Goal: Information Seeking & Learning: Learn about a topic

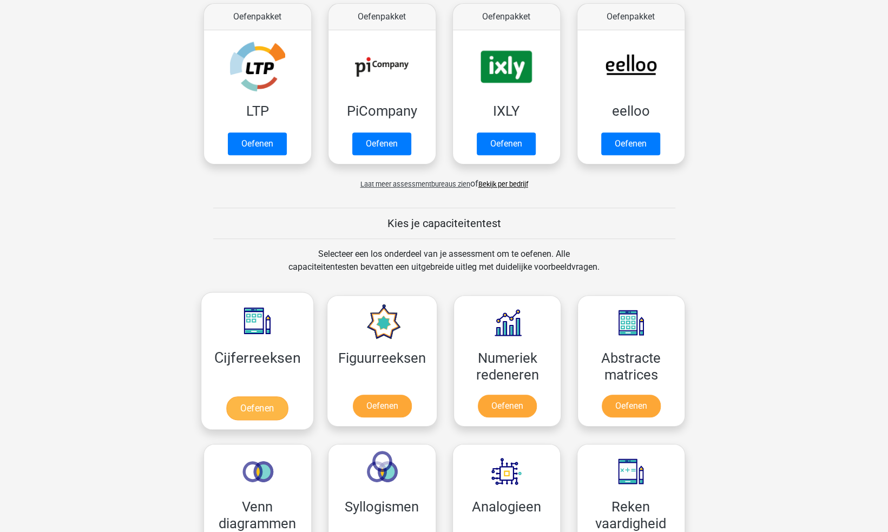
scroll to position [216, 0]
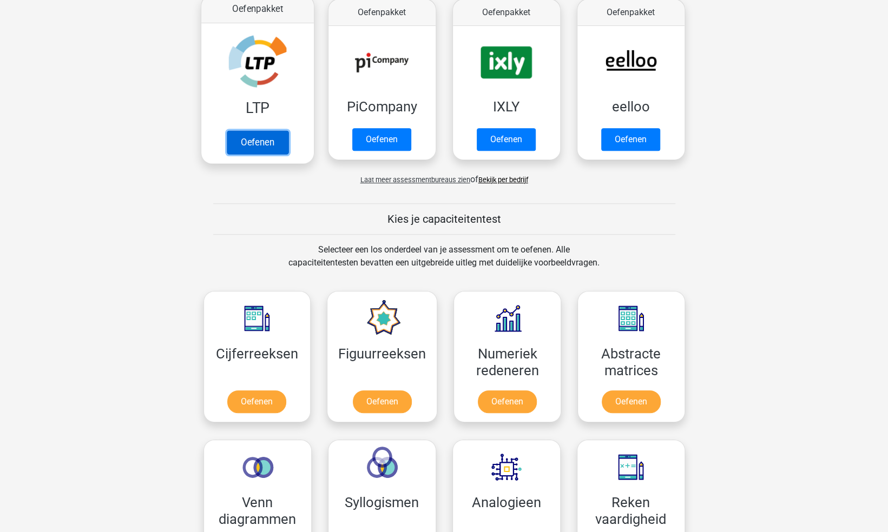
click at [267, 132] on link "Oefenen" at bounding box center [257, 142] width 62 height 24
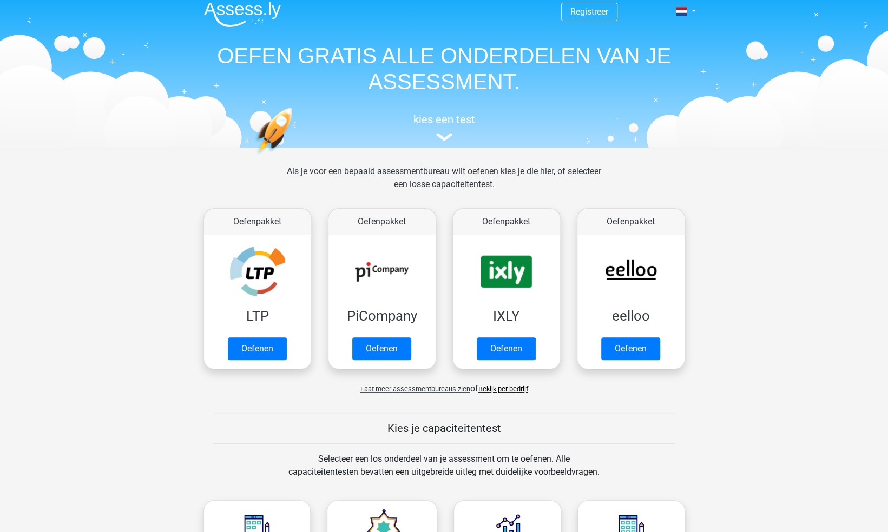
scroll to position [0, 0]
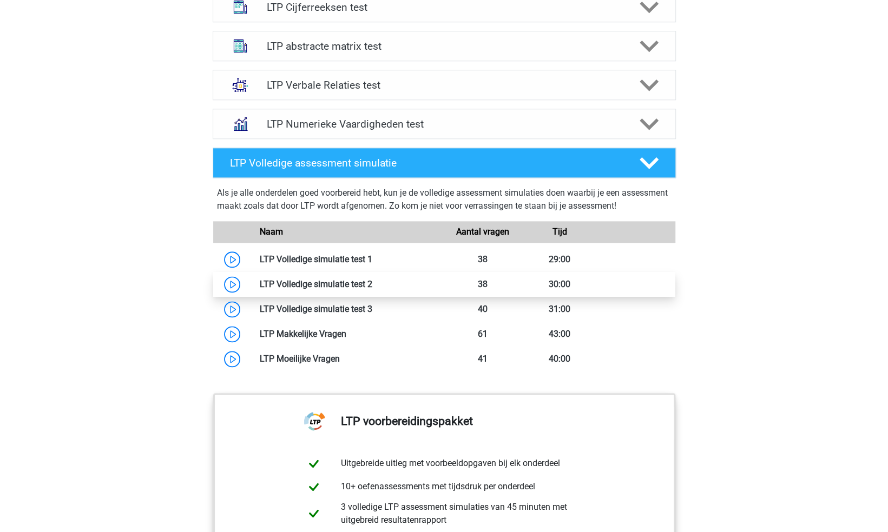
scroll to position [757, 0]
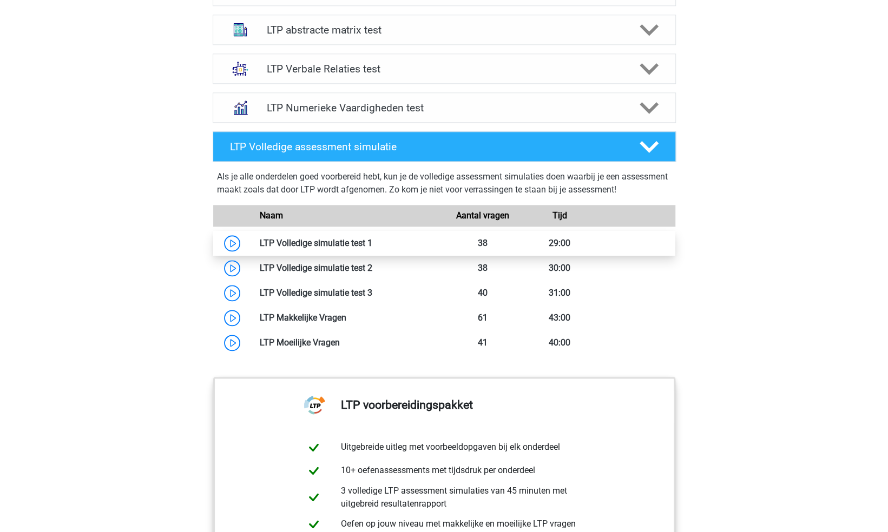
click at [372, 240] on link at bounding box center [372, 243] width 0 height 10
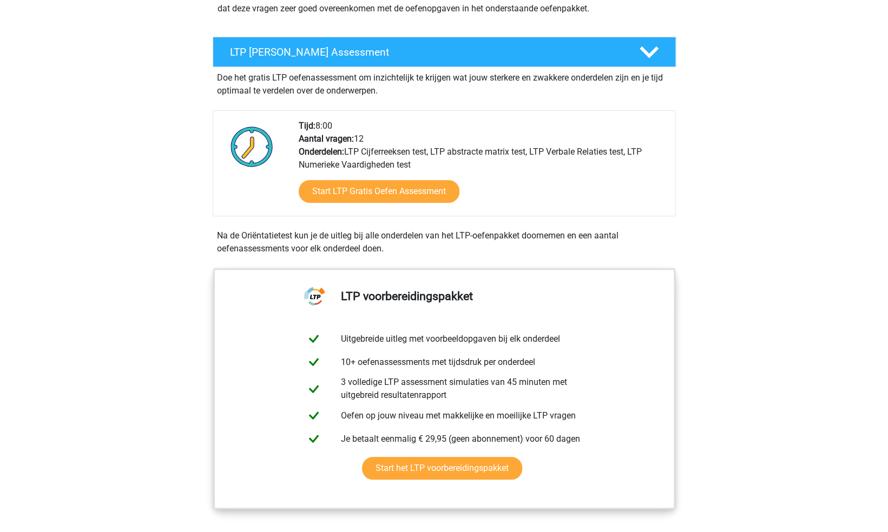
scroll to position [0, 0]
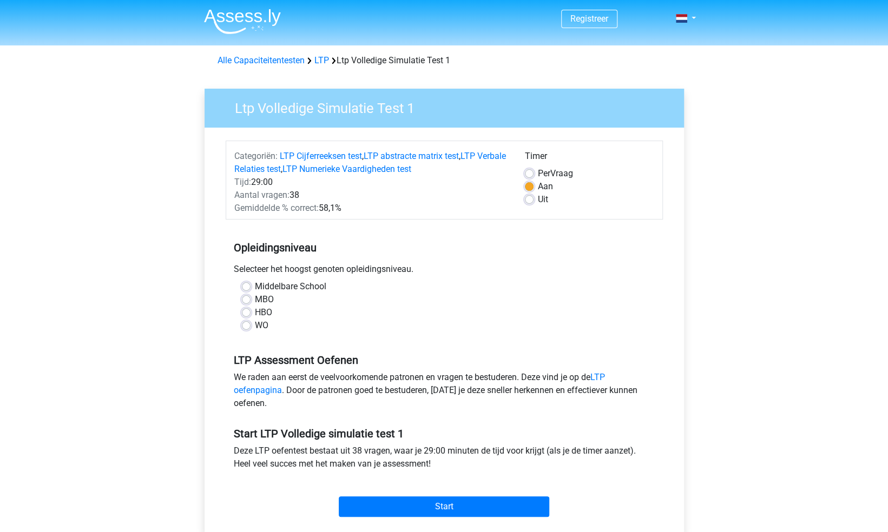
click at [255, 286] on label "Middelbare School" at bounding box center [290, 286] width 71 height 13
click at [244, 286] on input "Middelbare School" at bounding box center [246, 285] width 9 height 11
radio input "true"
click at [243, 294] on div "MBO" at bounding box center [444, 299] width 405 height 13
